Goal: Navigation & Orientation: Find specific page/section

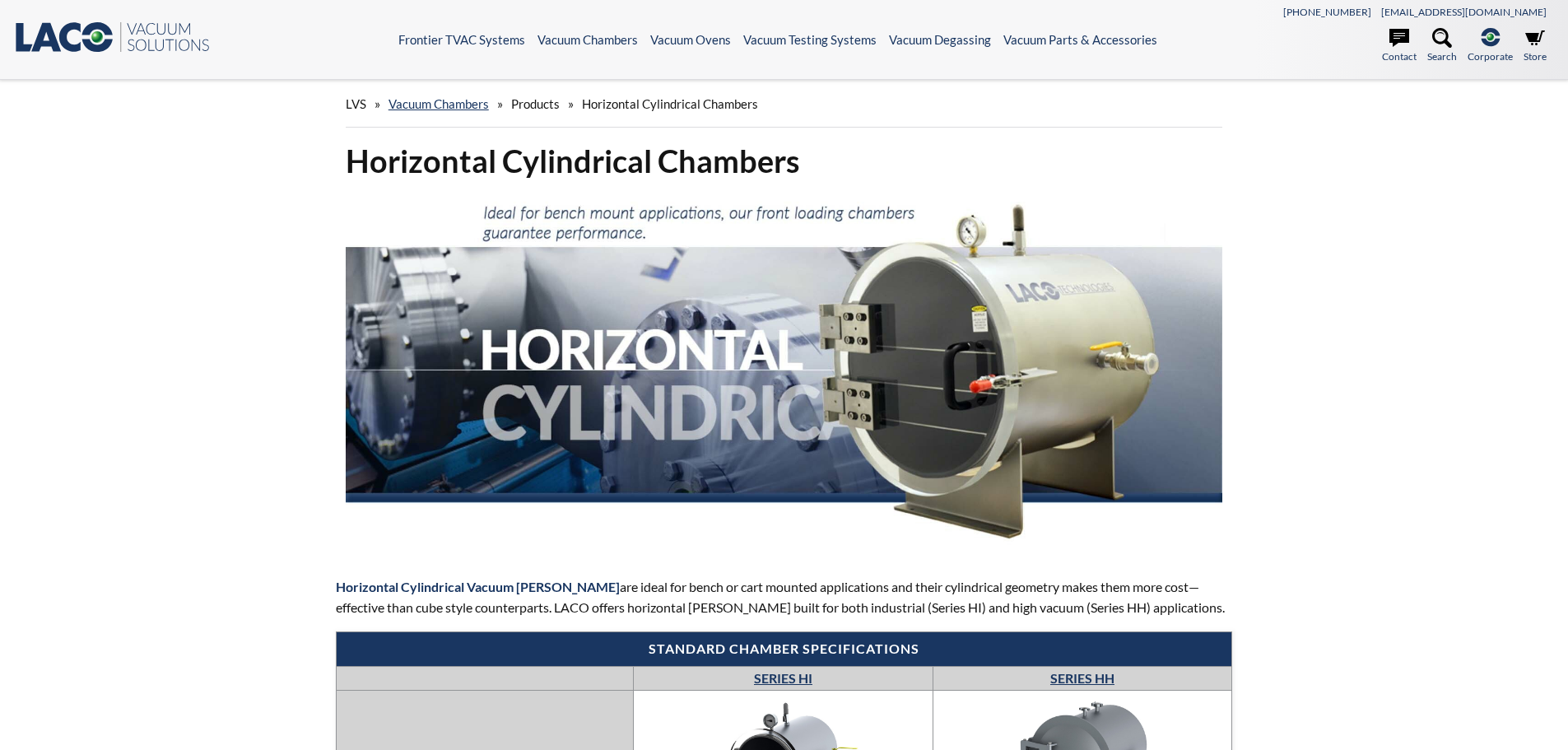
select select "Widget de idiomas del Traductor"
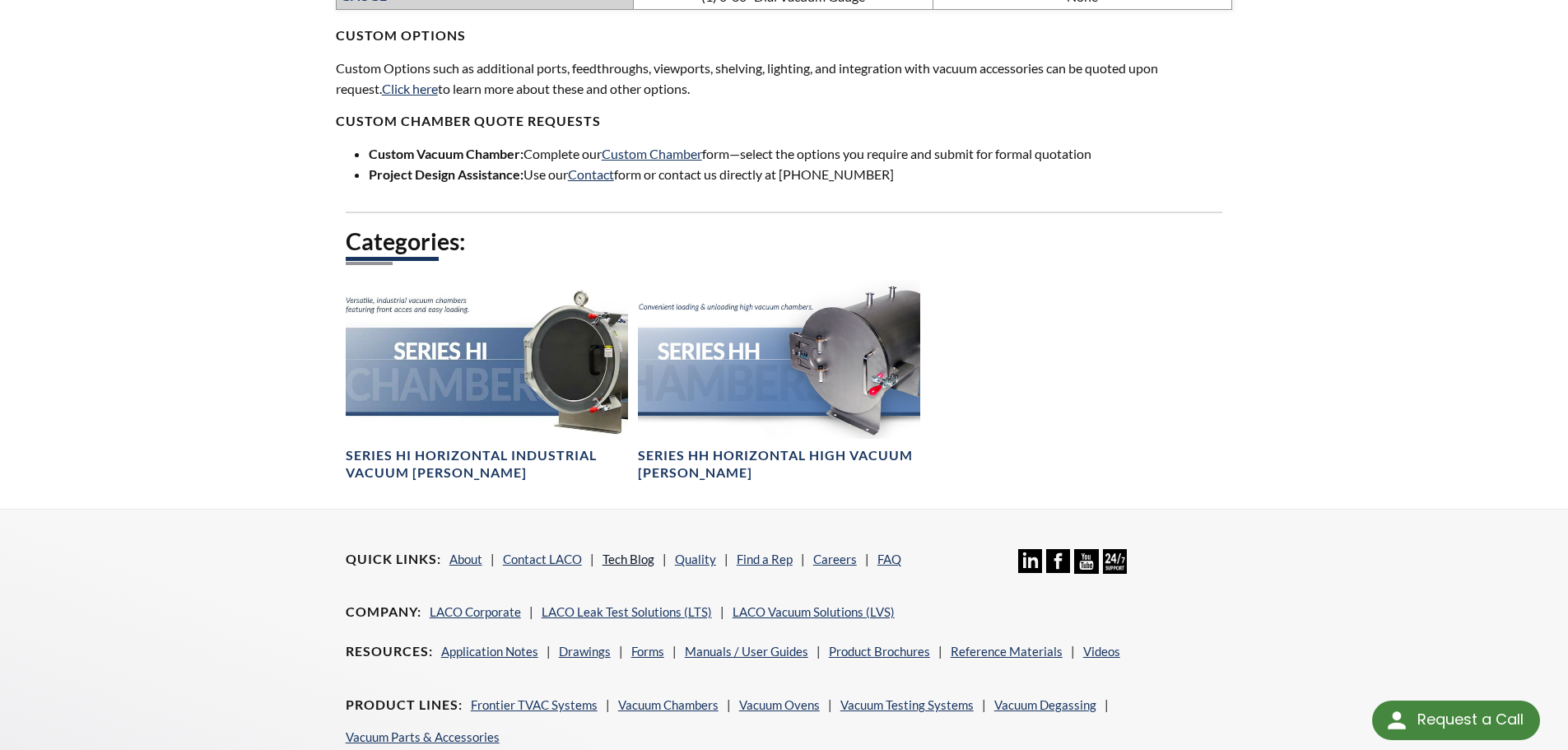
scroll to position [1086, 0]
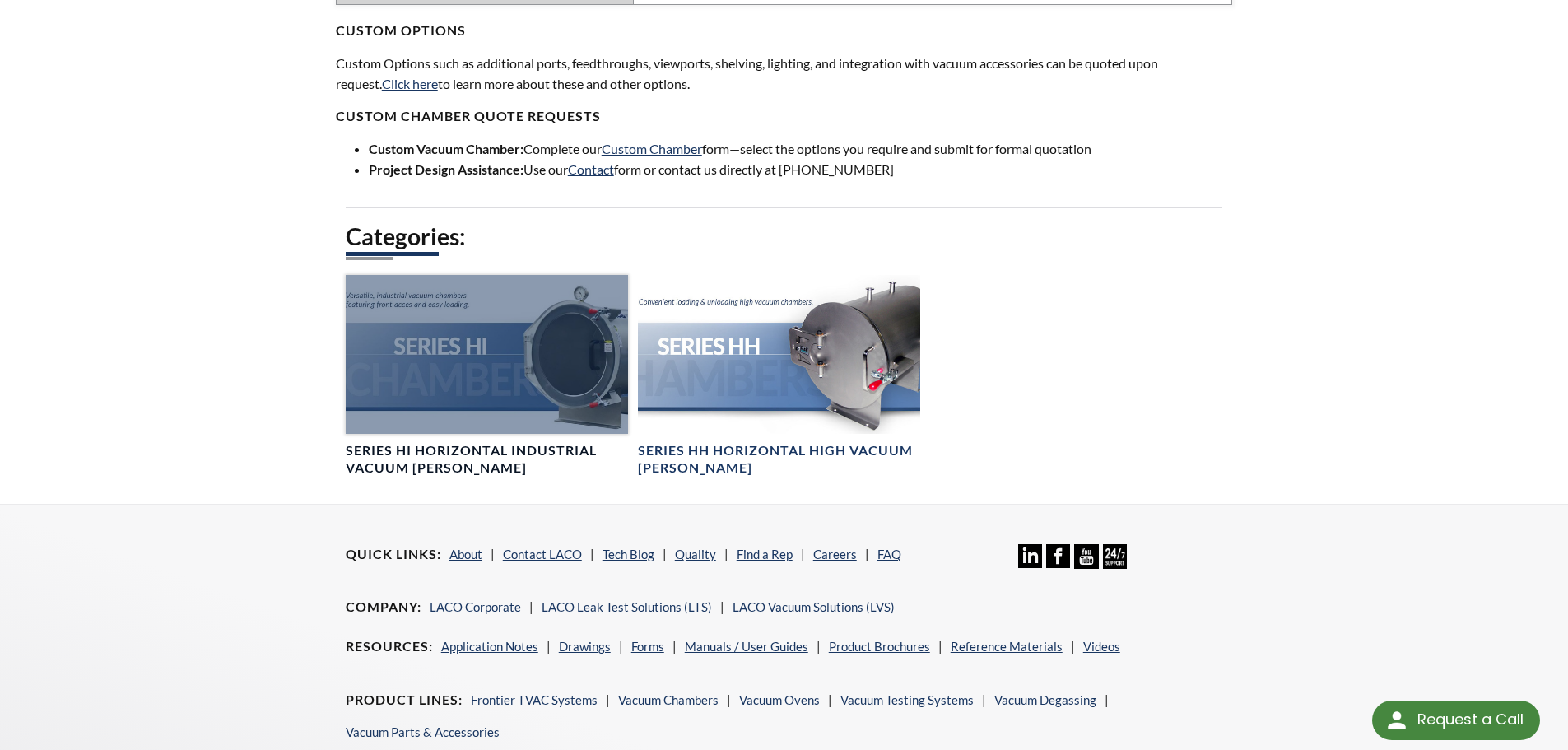
click at [583, 385] on div at bounding box center [487, 354] width 282 height 159
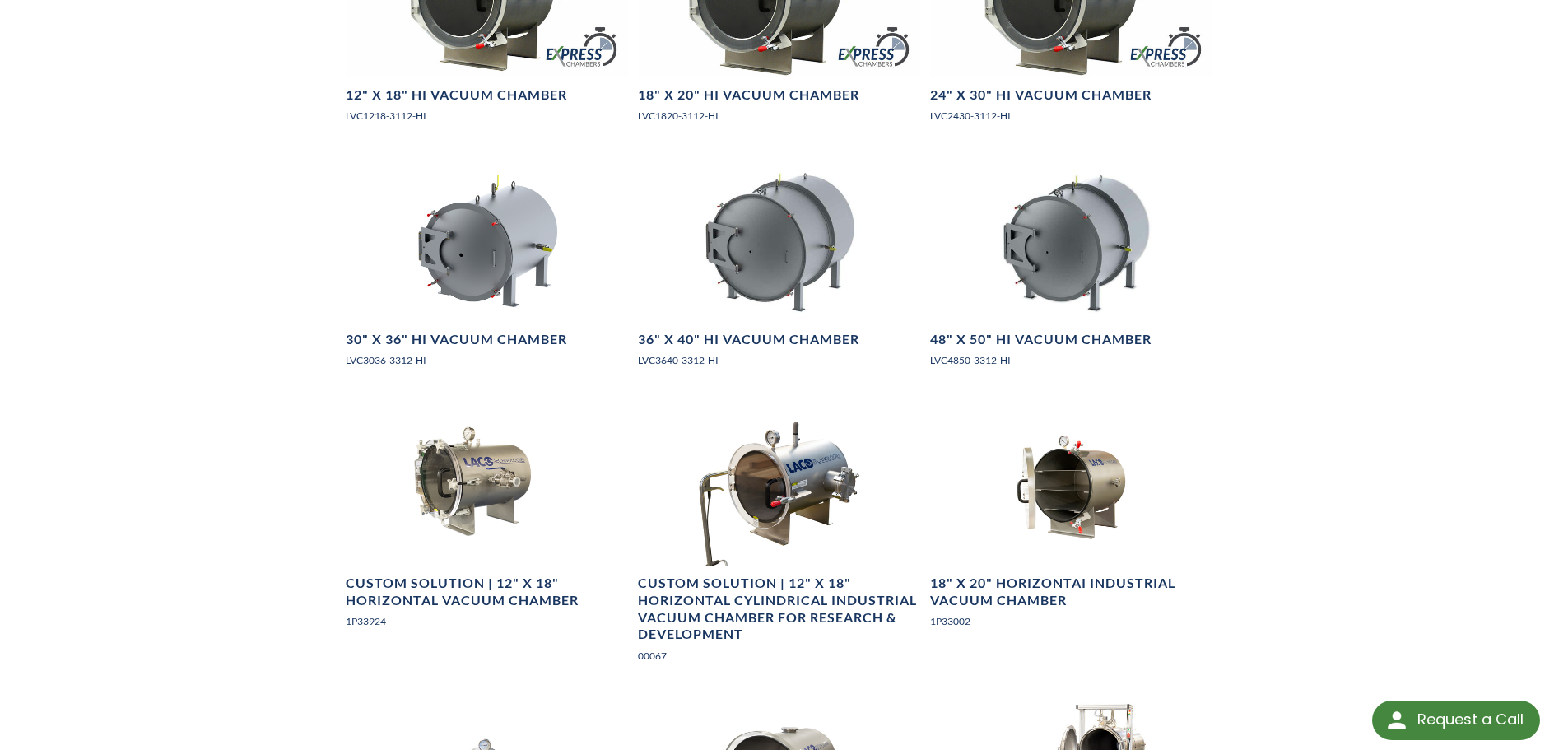
scroll to position [1152, 0]
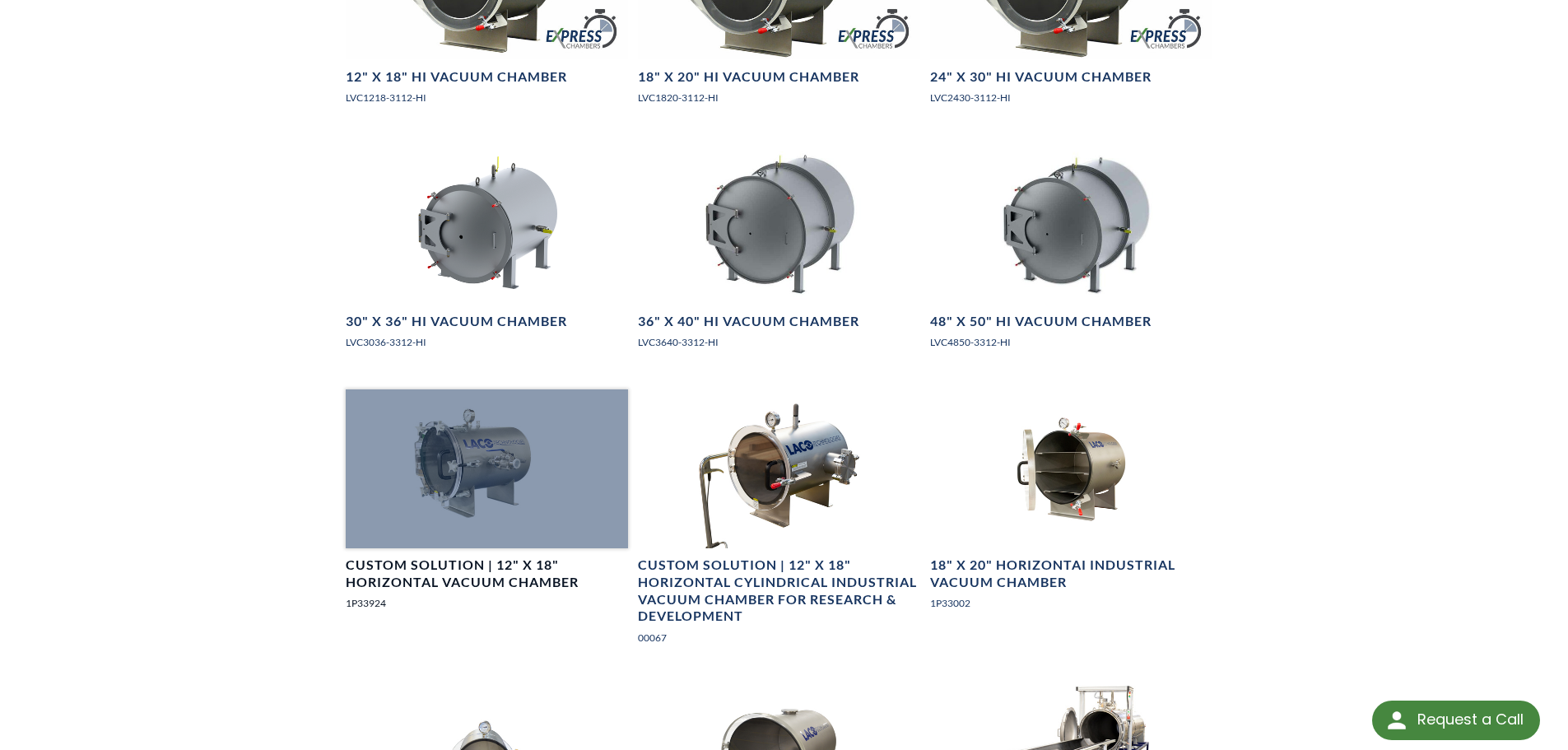
click at [470, 496] on div at bounding box center [487, 469] width 282 height 159
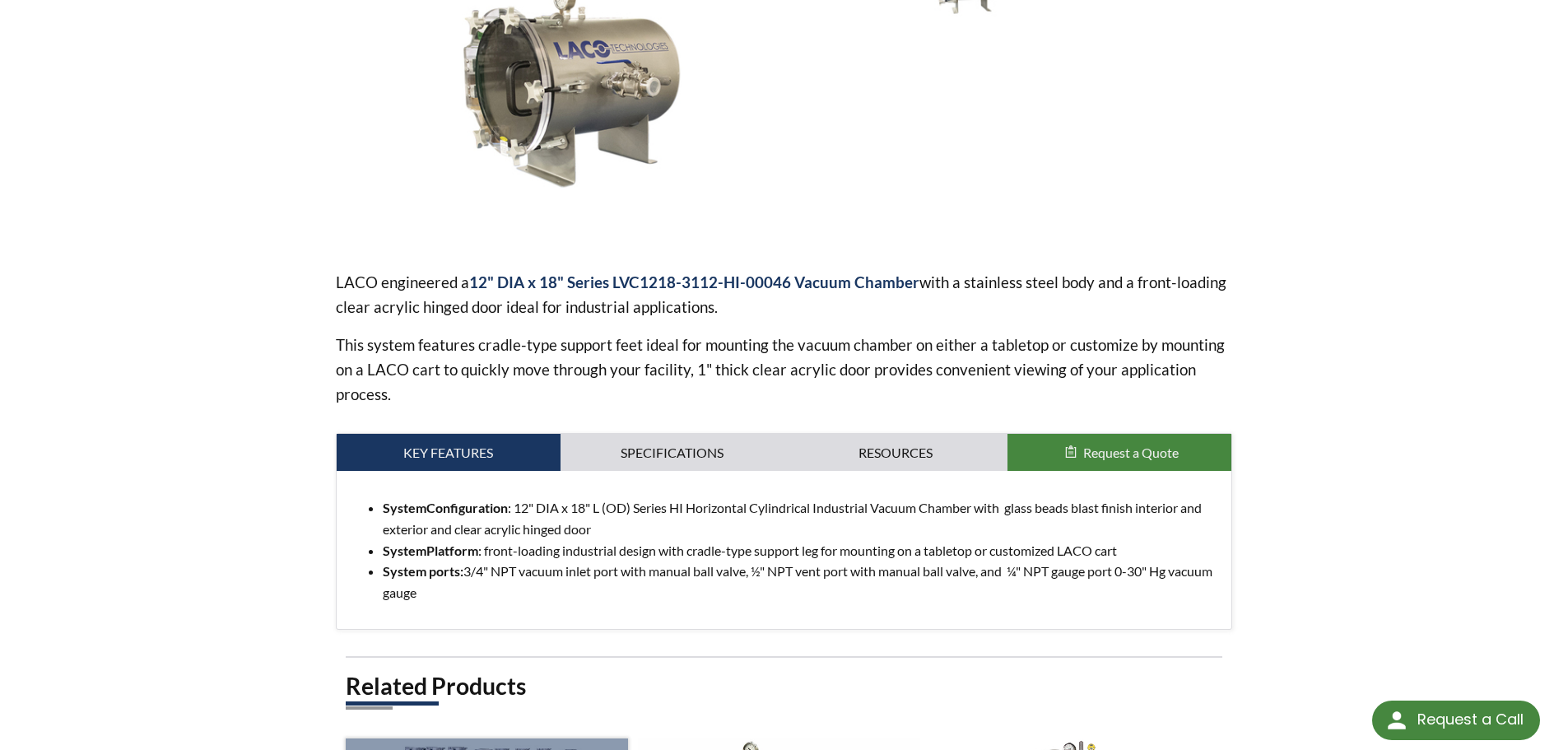
scroll to position [308, 0]
